Goal: Navigation & Orientation: Find specific page/section

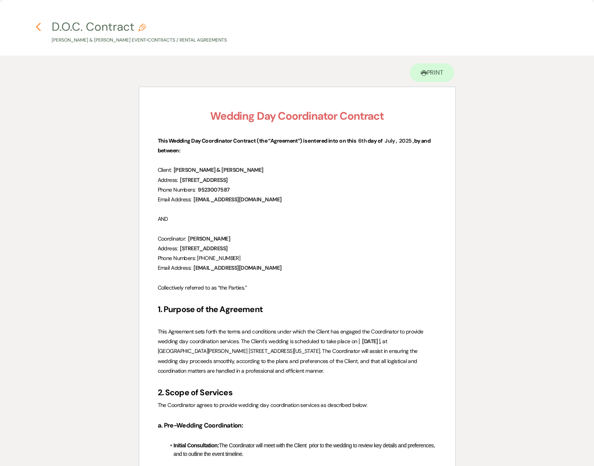
click at [40, 23] on use "button" at bounding box center [38, 27] width 5 height 9
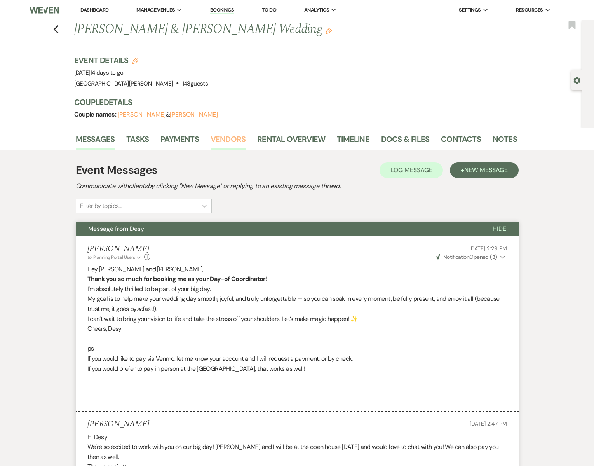
click at [230, 138] on link "Vendors" at bounding box center [228, 141] width 35 height 17
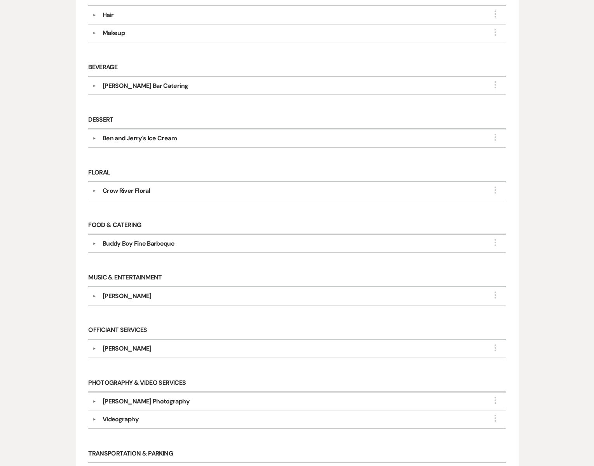
scroll to position [286, 0]
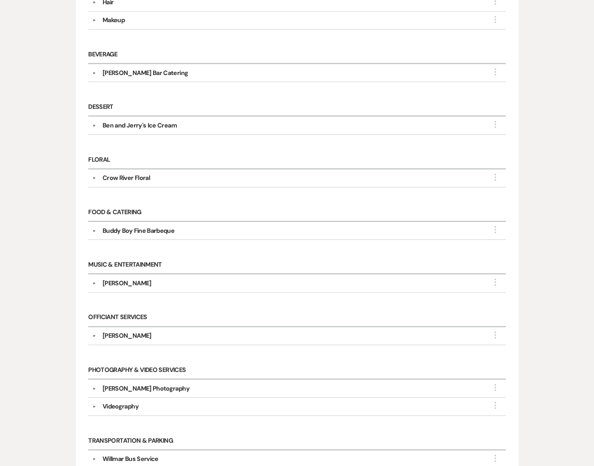
click at [124, 6] on div "▼ Hair More Point of Contact Info: [PERSON_NAME] Phone [PHONE_NUMBER] Services …" at bounding box center [296, 2] width 417 height 18
click at [112, 2] on div "Hair" at bounding box center [108, 2] width 11 height 9
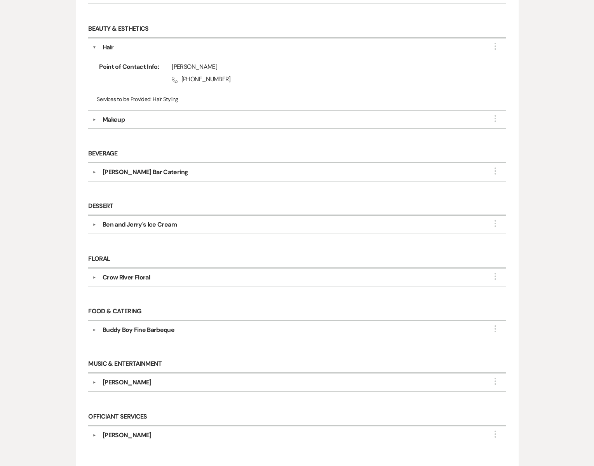
scroll to position [244, 0]
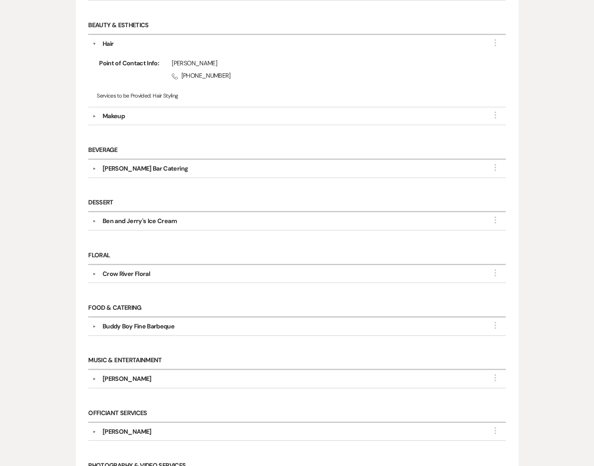
click at [108, 114] on div "Makeup" at bounding box center [114, 116] width 22 height 9
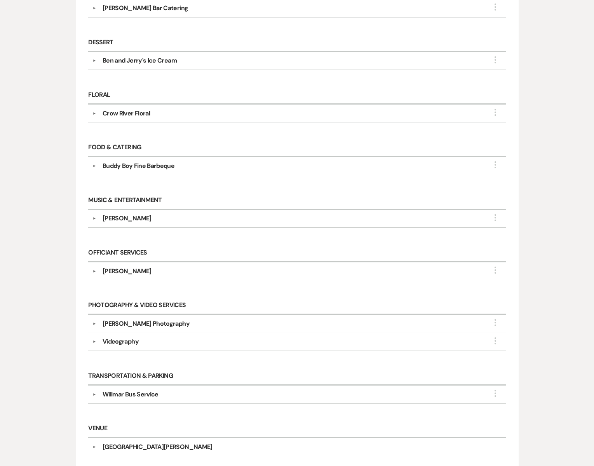
scroll to position [466, 0]
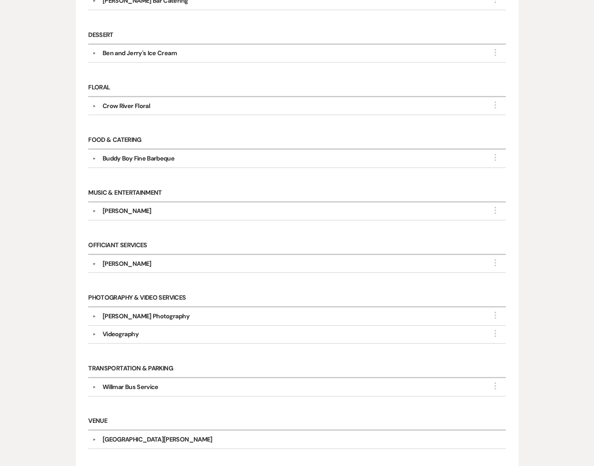
click at [132, 206] on div "[PERSON_NAME]" at bounding box center [127, 210] width 49 height 9
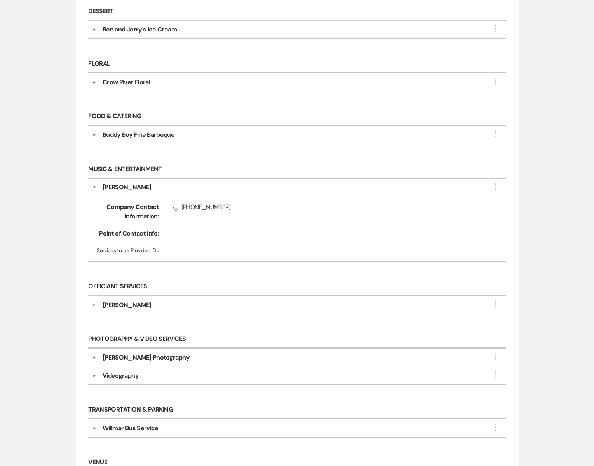
scroll to position [492, 0]
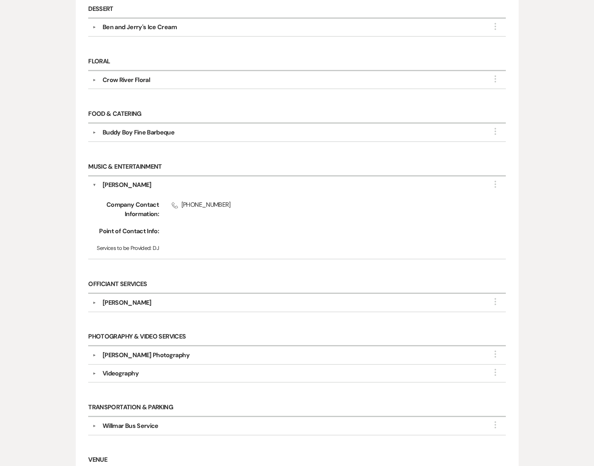
click at [129, 298] on div "[PERSON_NAME]" at bounding box center [127, 302] width 49 height 9
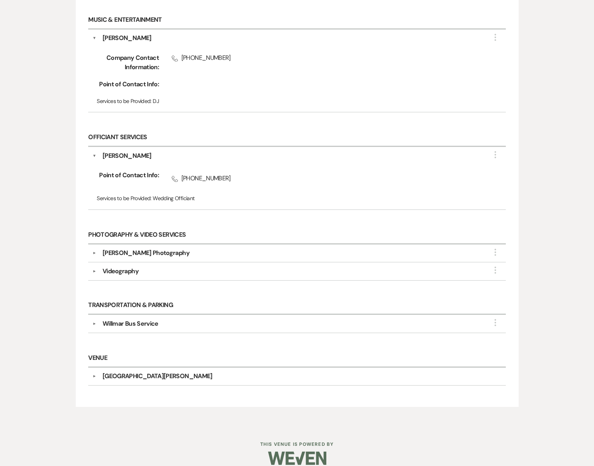
scroll to position [643, 0]
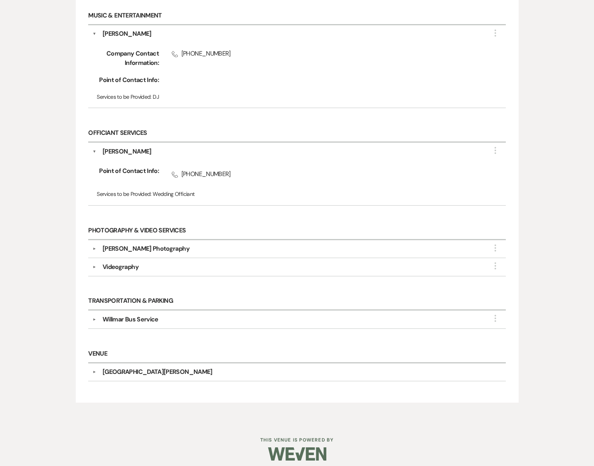
click at [142, 244] on div "[PERSON_NAME] Photography" at bounding box center [146, 248] width 87 height 9
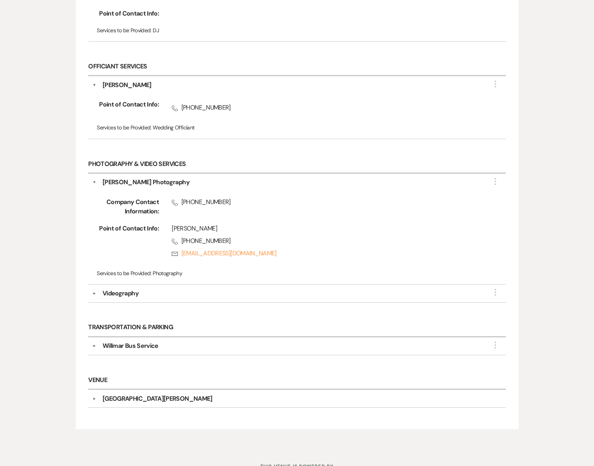
scroll to position [736, 0]
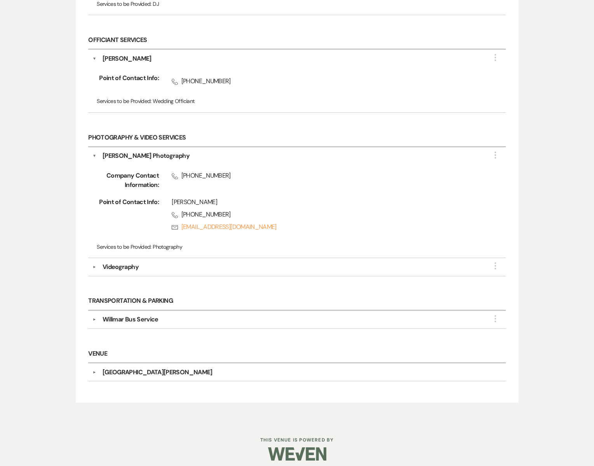
click at [120, 263] on div "Videography" at bounding box center [121, 266] width 36 height 9
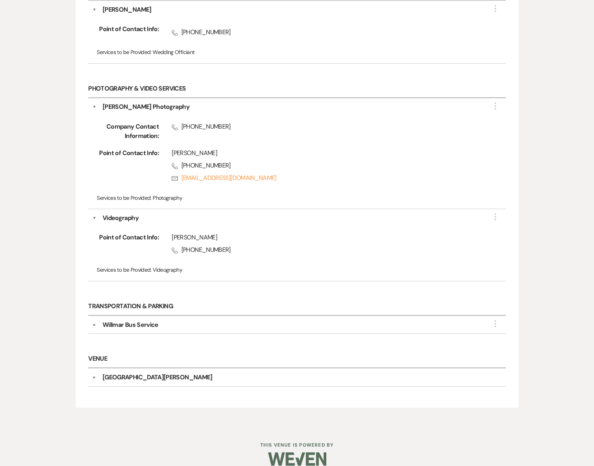
scroll to position [790, 0]
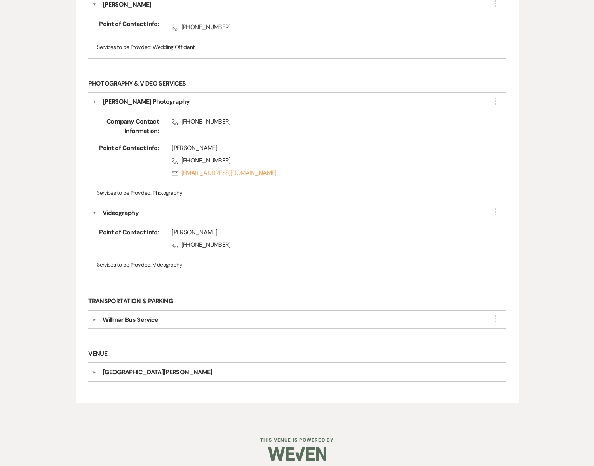
click at [123, 315] on div "Willmar Bus Service" at bounding box center [131, 319] width 56 height 9
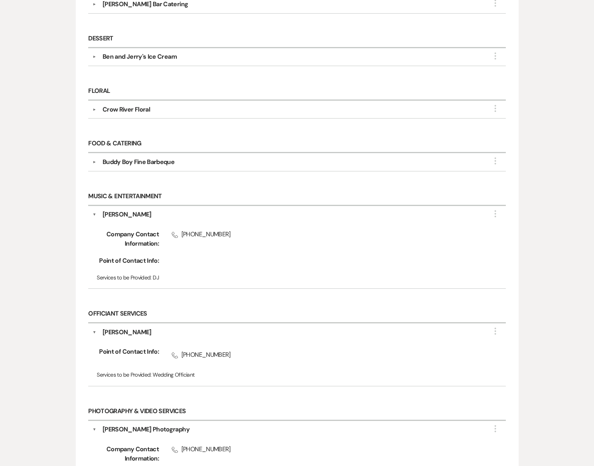
scroll to position [451, 0]
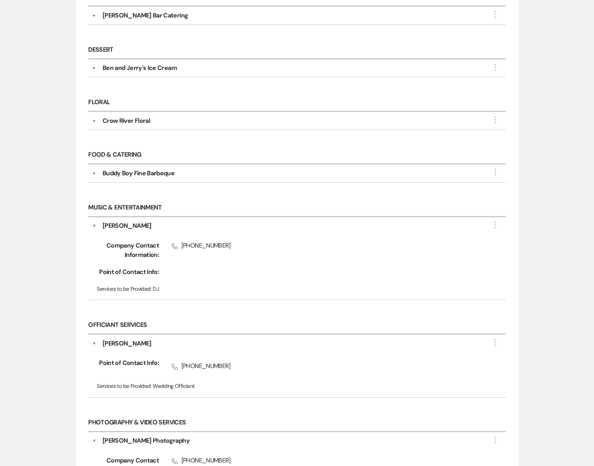
click at [131, 169] on div "Buddy Boy Fine Barbeque" at bounding box center [139, 173] width 72 height 9
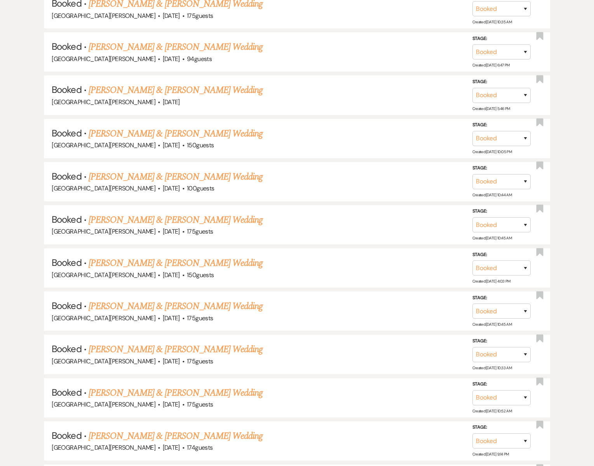
scroll to position [317, 0]
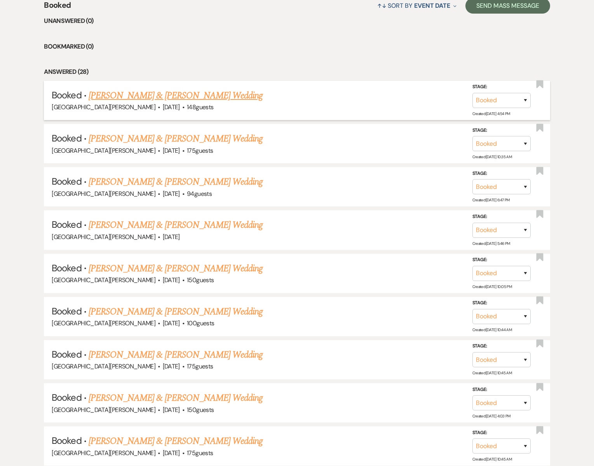
click at [122, 96] on link "[PERSON_NAME] & [PERSON_NAME] Wedding" at bounding box center [176, 96] width 174 height 14
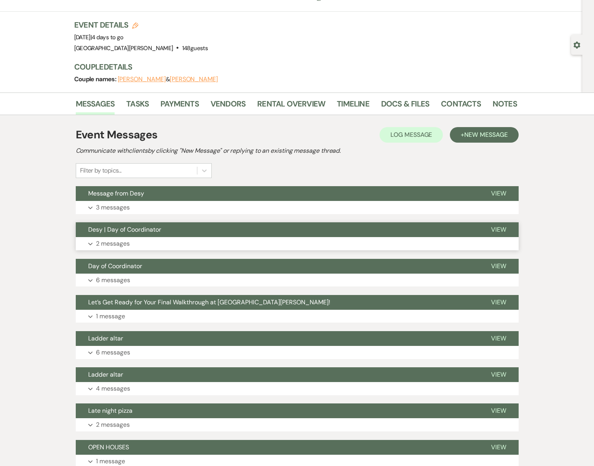
scroll to position [35, 0]
